Goal: Learn about a topic

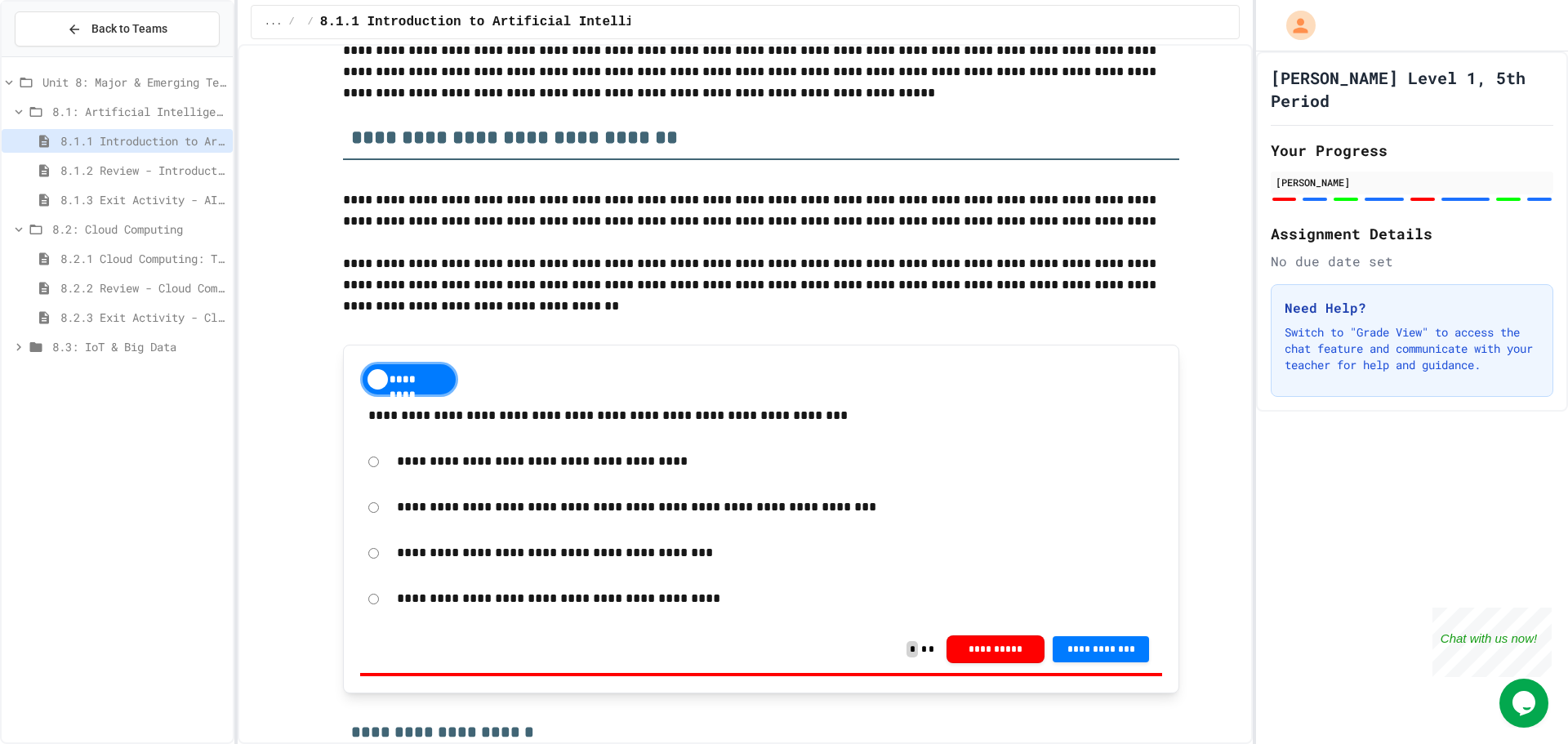
scroll to position [164, 0]
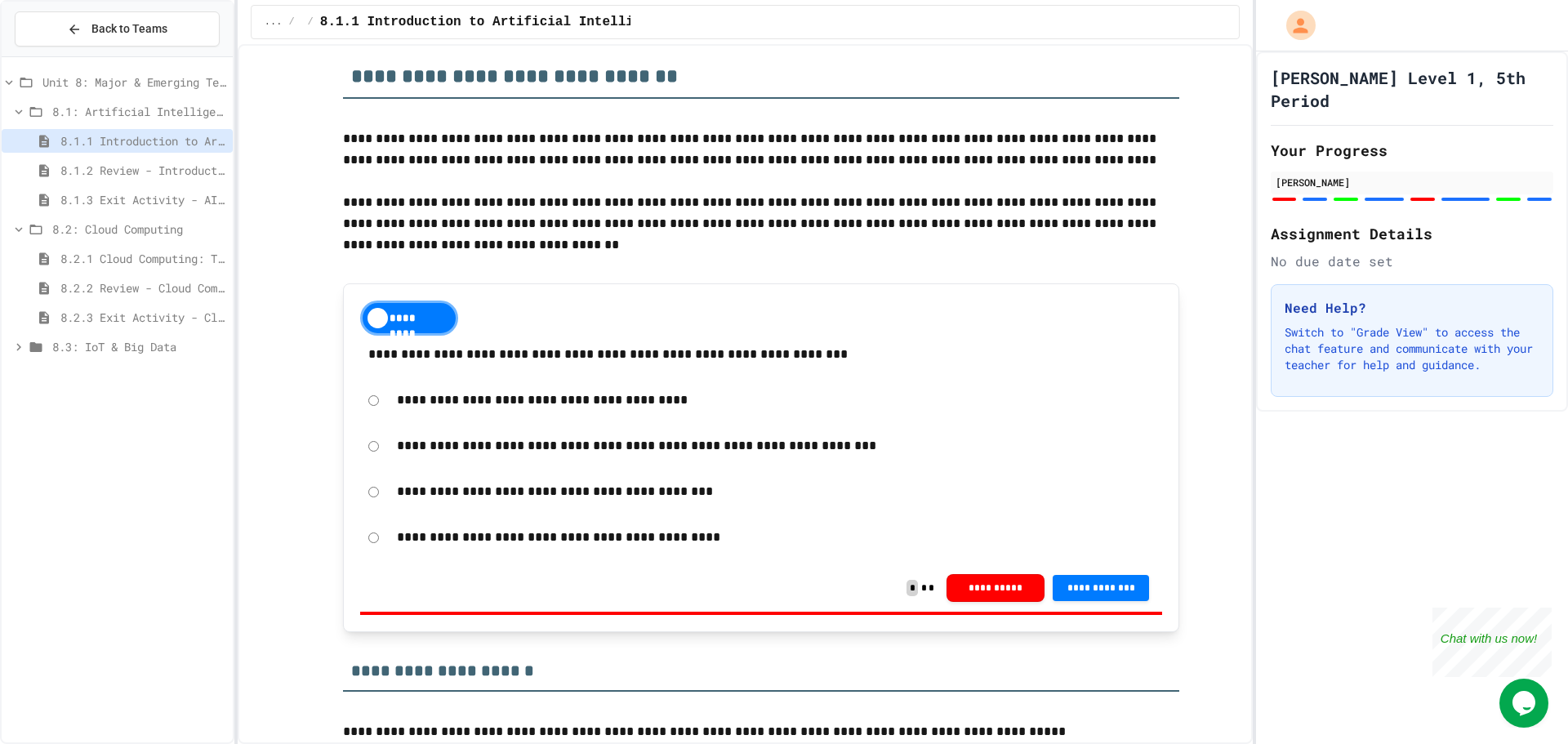
click at [186, 345] on span "8.3: IoT & Big Data" at bounding box center [139, 346] width 174 height 17
click at [225, 353] on span "8.3: IoT & Big Data" at bounding box center [139, 346] width 174 height 17
click at [177, 352] on span "8.3: IoT & Big Data" at bounding box center [139, 346] width 174 height 17
click at [174, 372] on span "8.3.1 The Internet of Things and Big Data: Our Connected Digital World" at bounding box center [143, 375] width 166 height 17
